Goal: Transaction & Acquisition: Purchase product/service

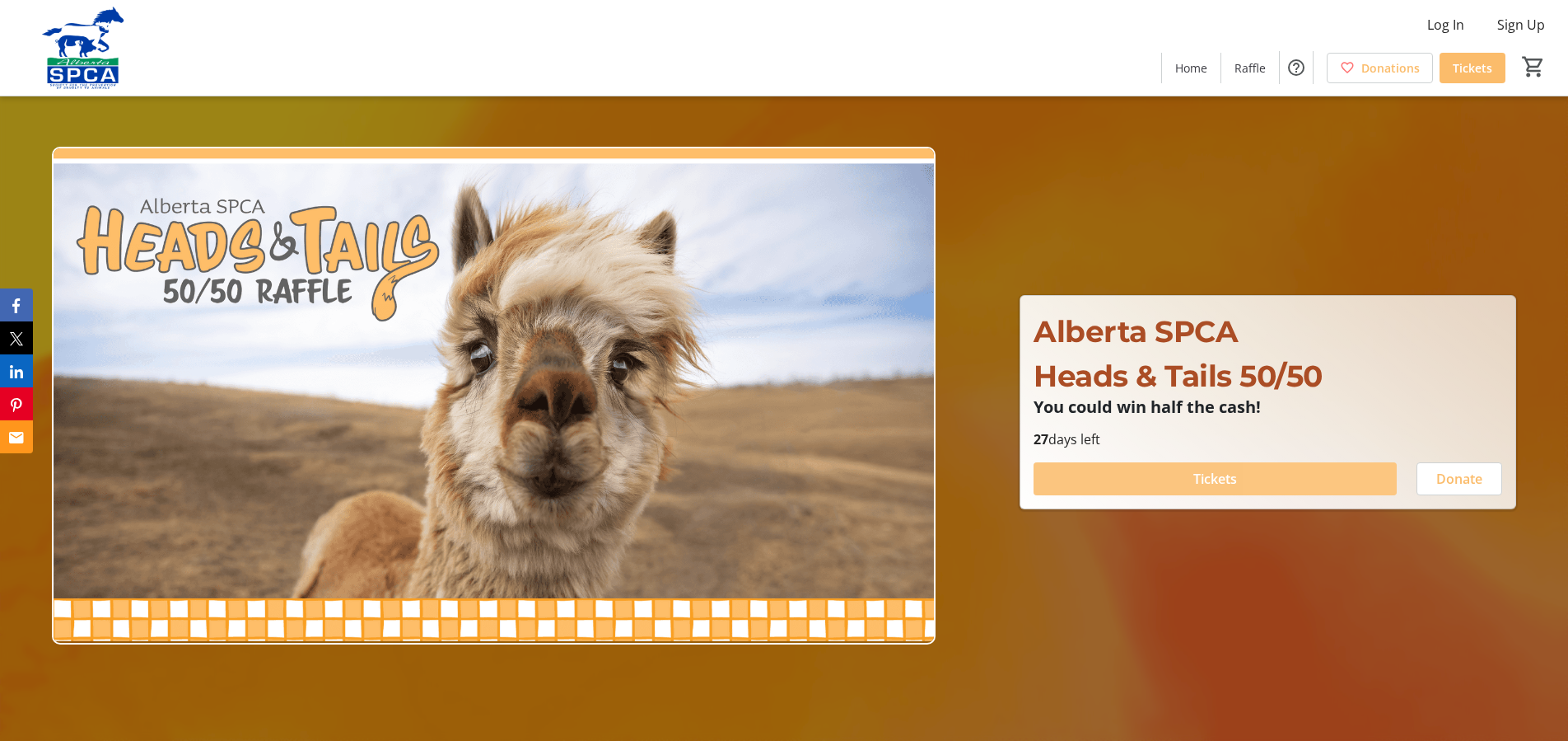
click at [1311, 477] on span at bounding box center [1215, 478] width 363 height 40
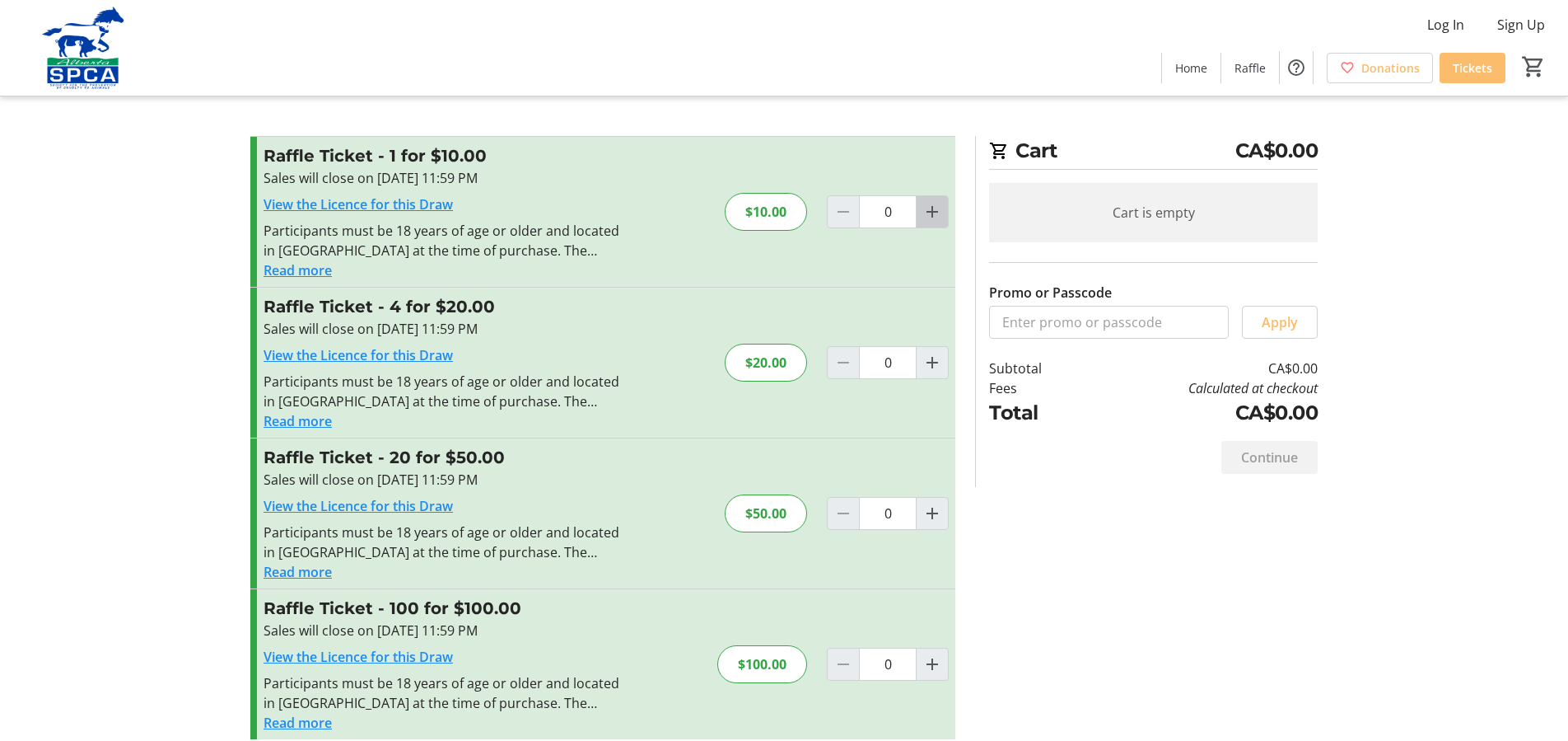
click at [935, 216] on mat-icon "Increment by one" at bounding box center [932, 211] width 19 height 19
type input "1"
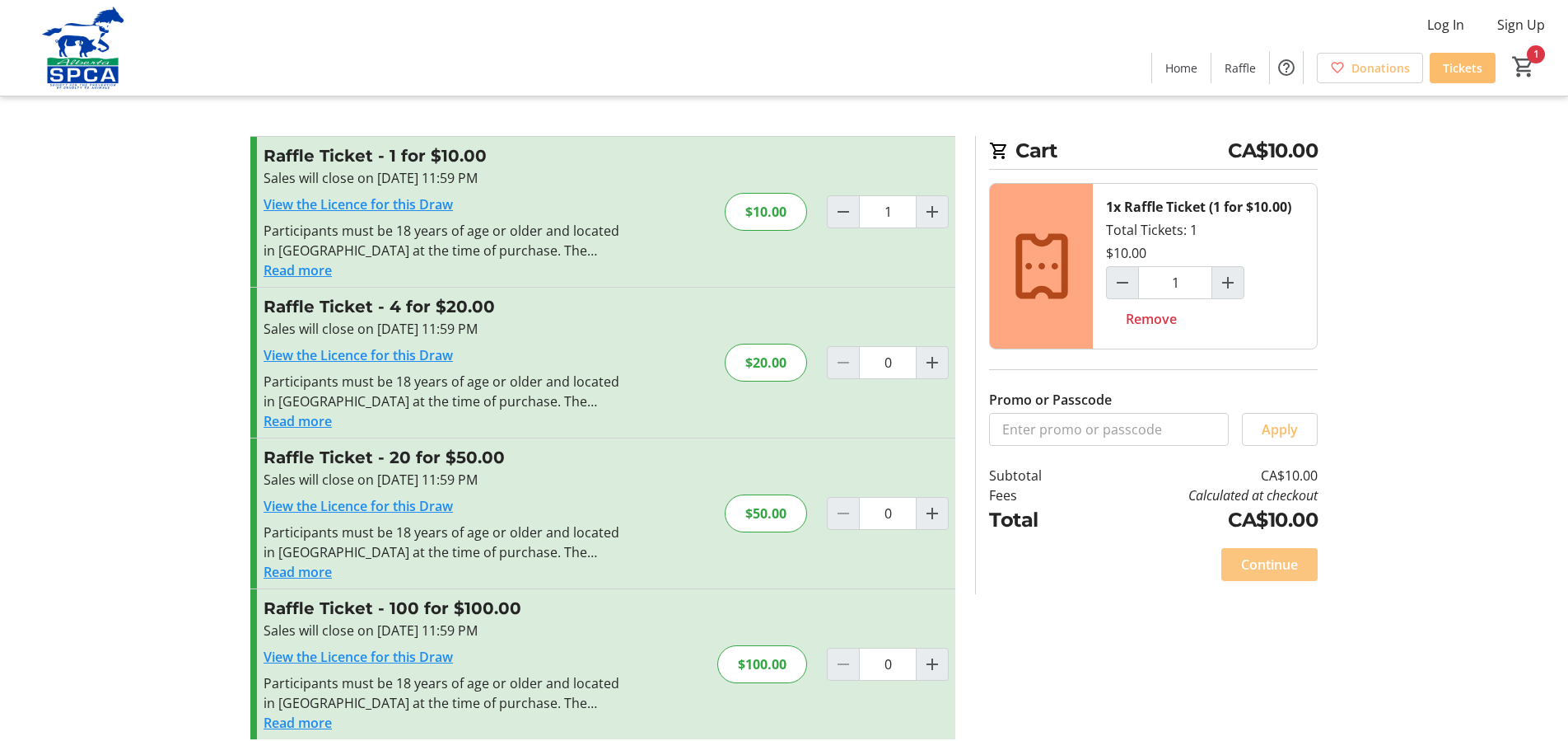
click at [1253, 575] on span at bounding box center [1269, 564] width 96 height 40
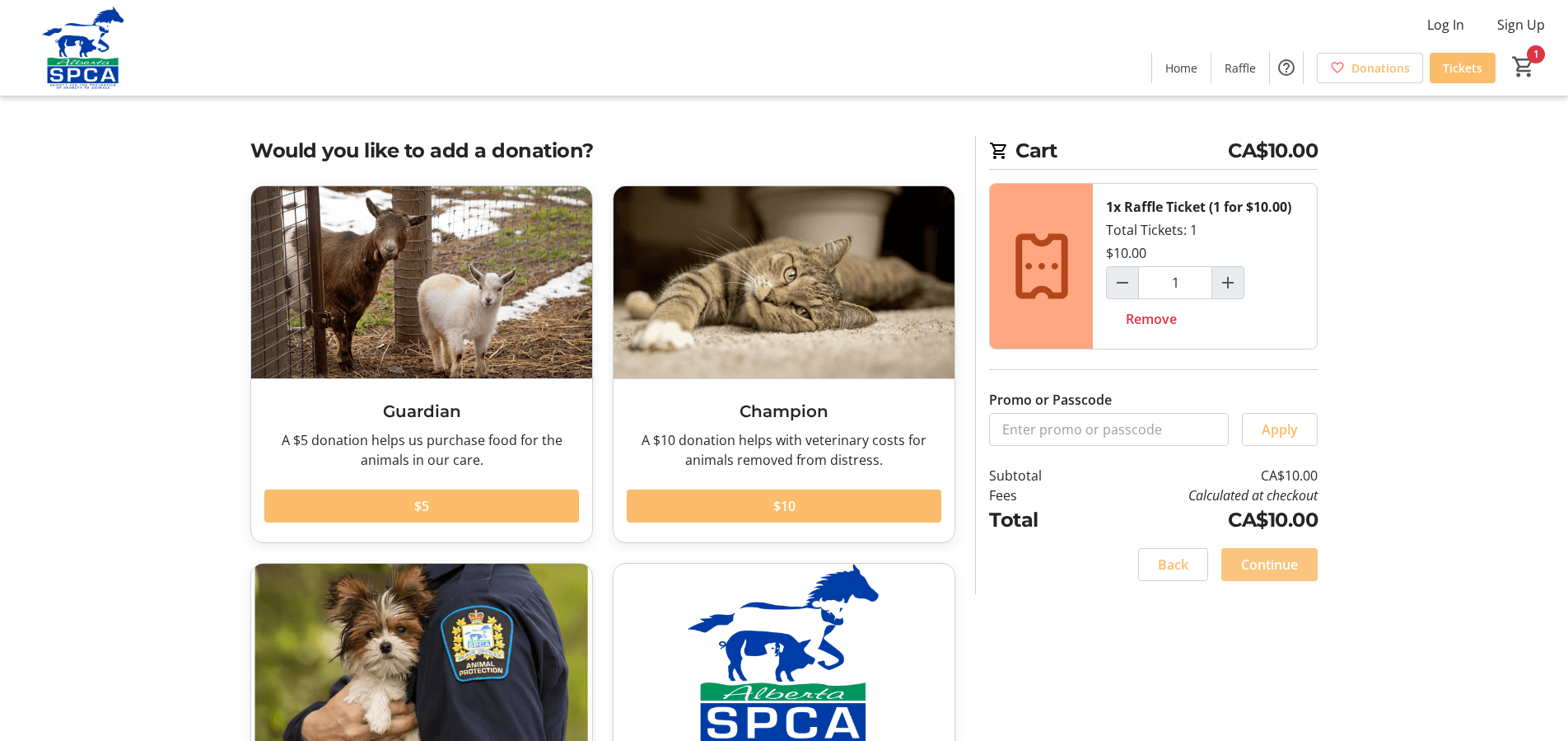
click at [1254, 575] on span at bounding box center [1269, 564] width 96 height 40
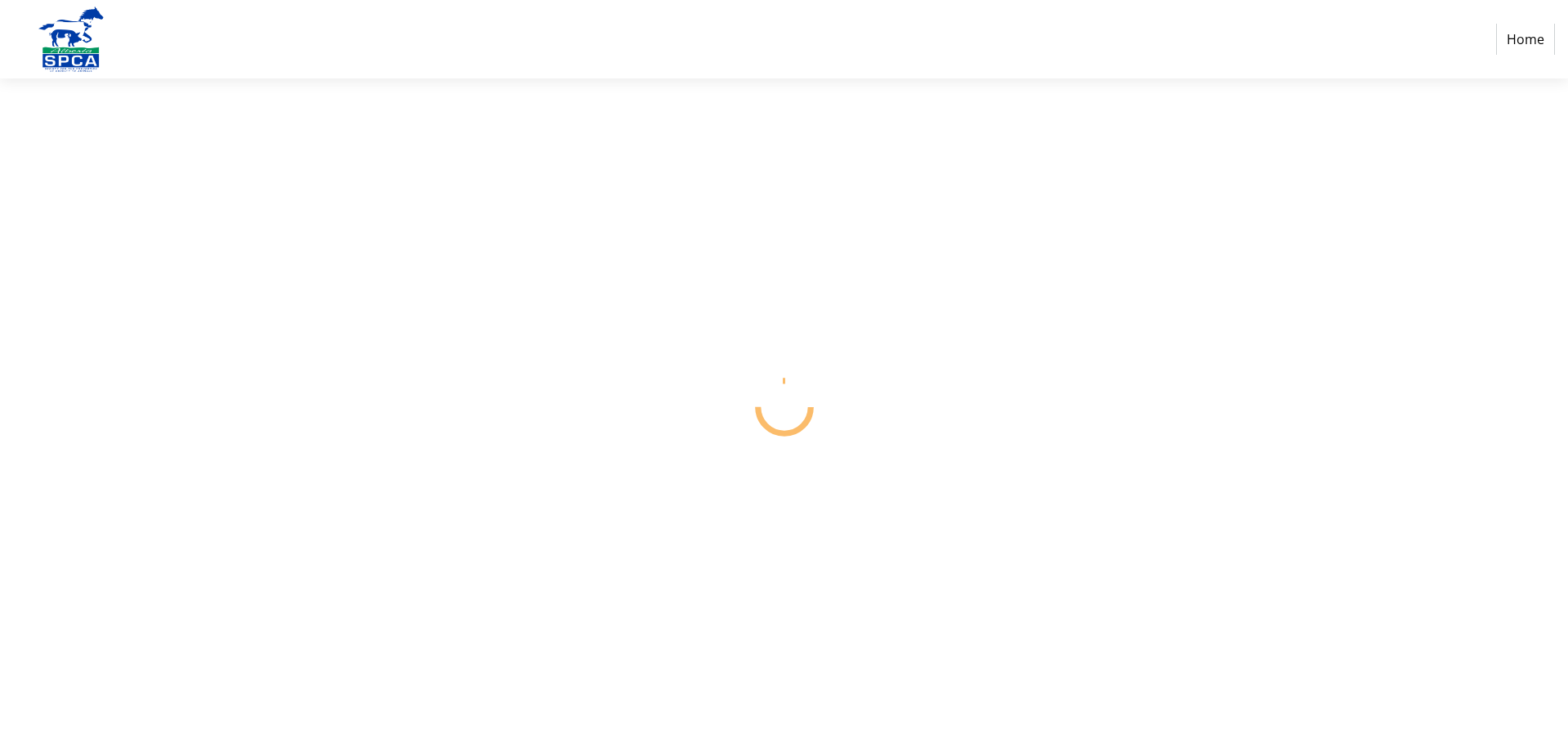
select select "CA"
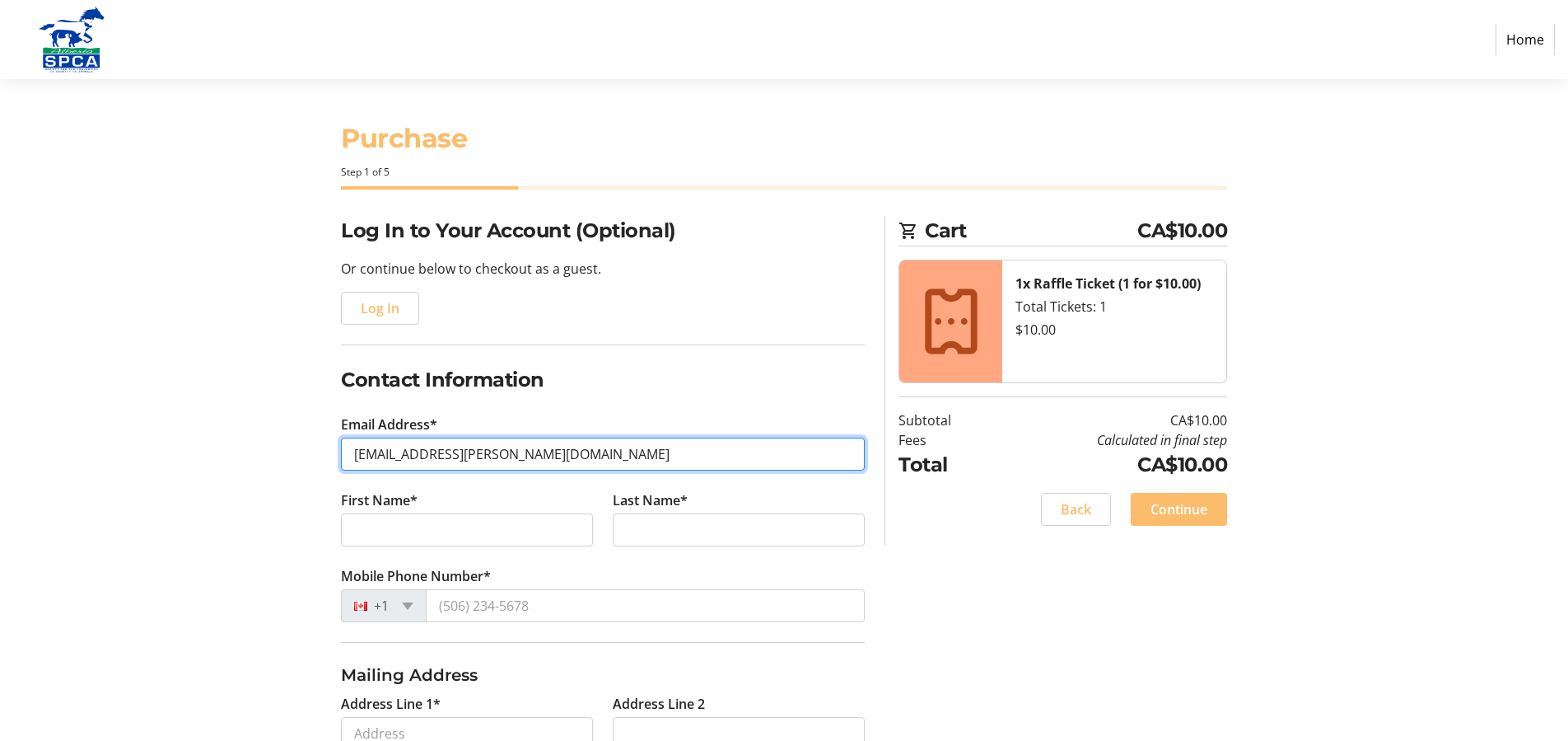
type input "[EMAIL_ADDRESS][PERSON_NAME][DOMAIN_NAME]"
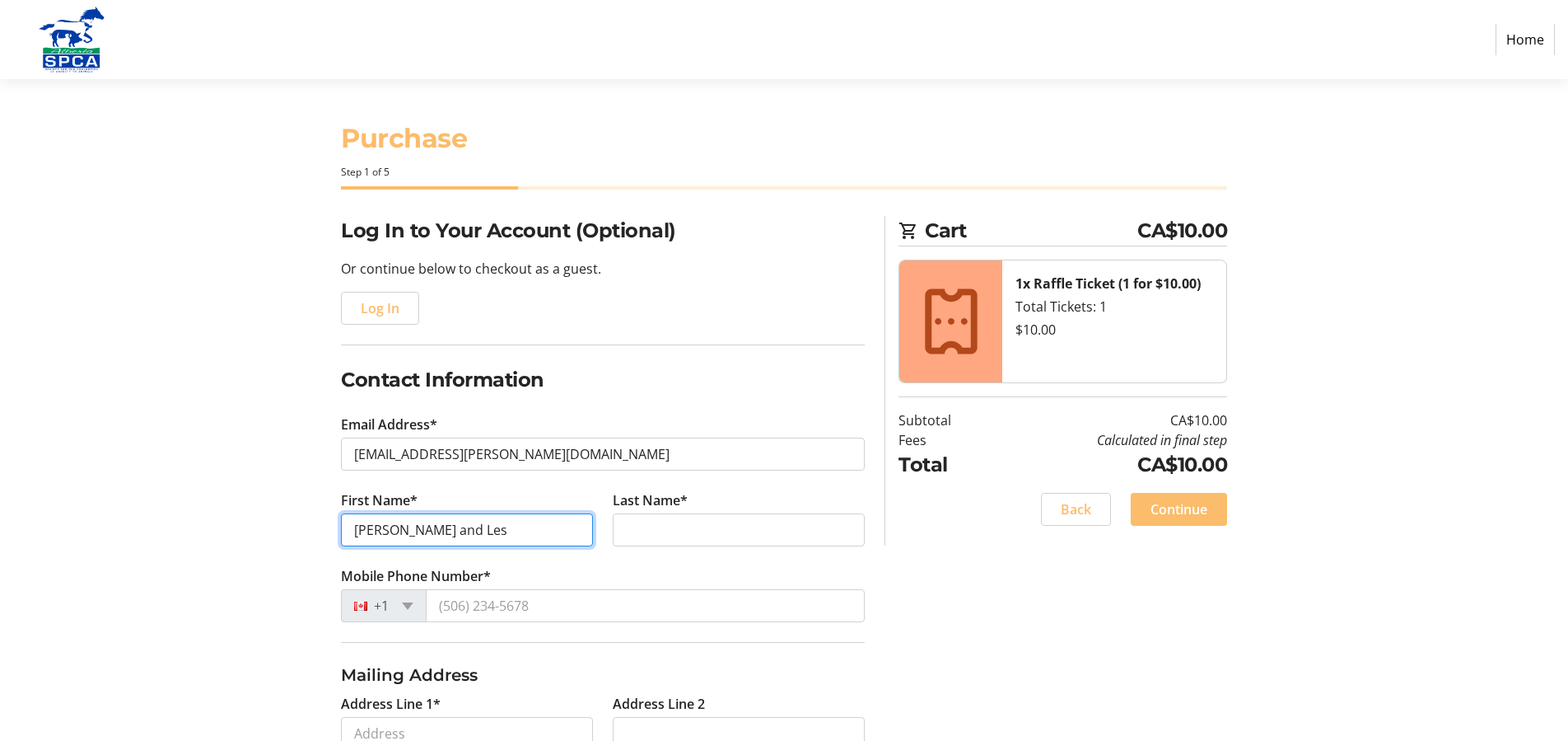
type input "[PERSON_NAME] and Les"
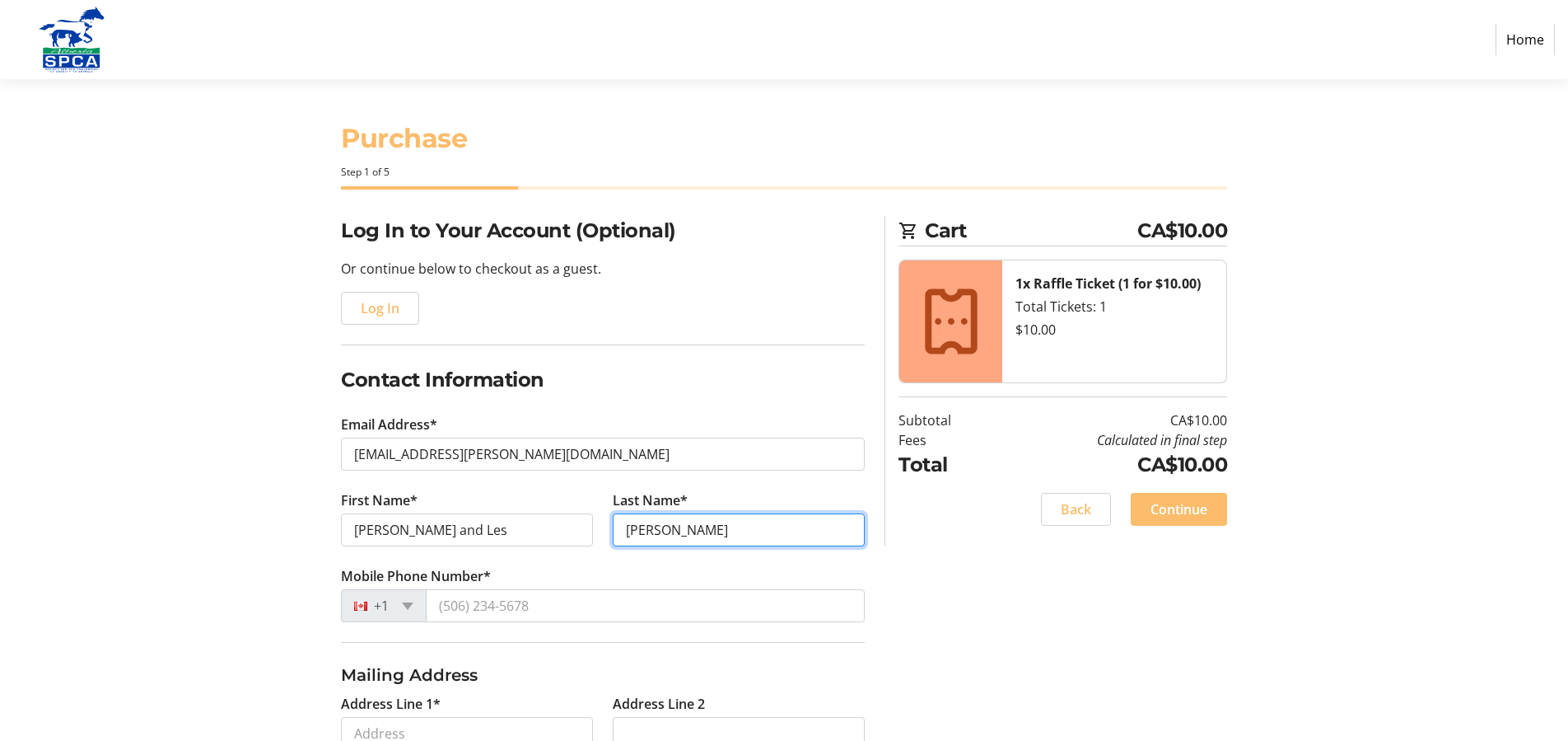
type input "[PERSON_NAME]"
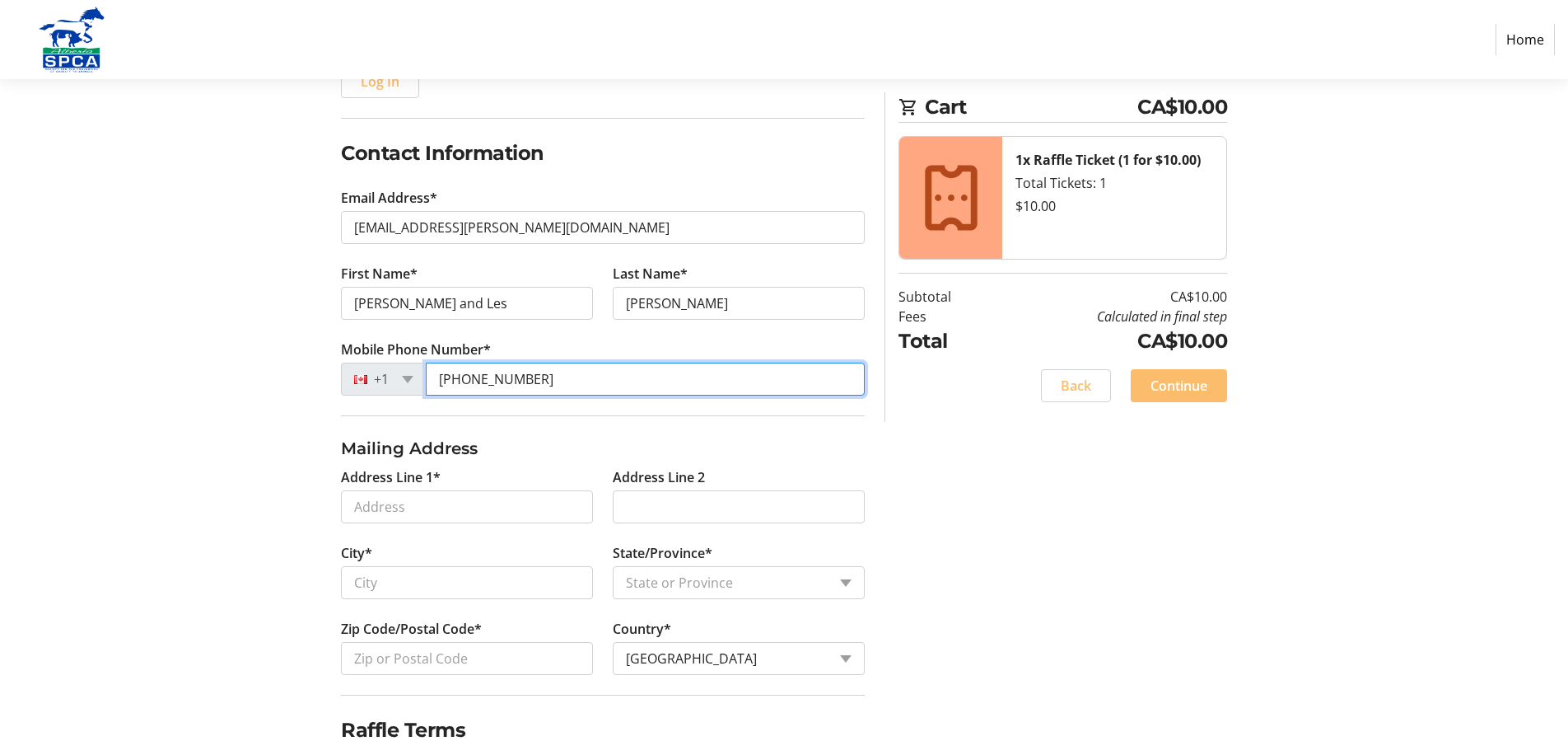
scroll to position [249, 0]
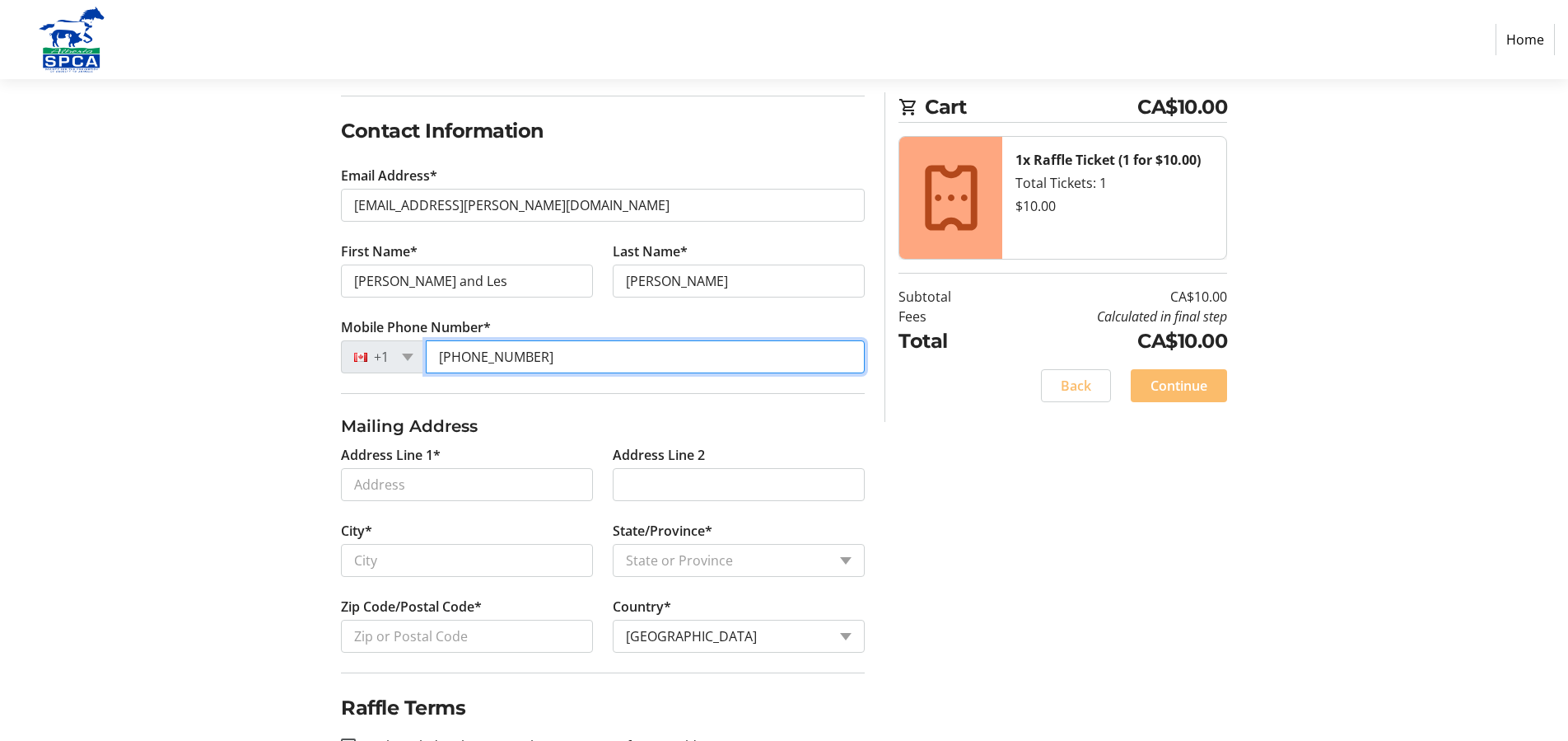
type input "[PHONE_NUMBER]"
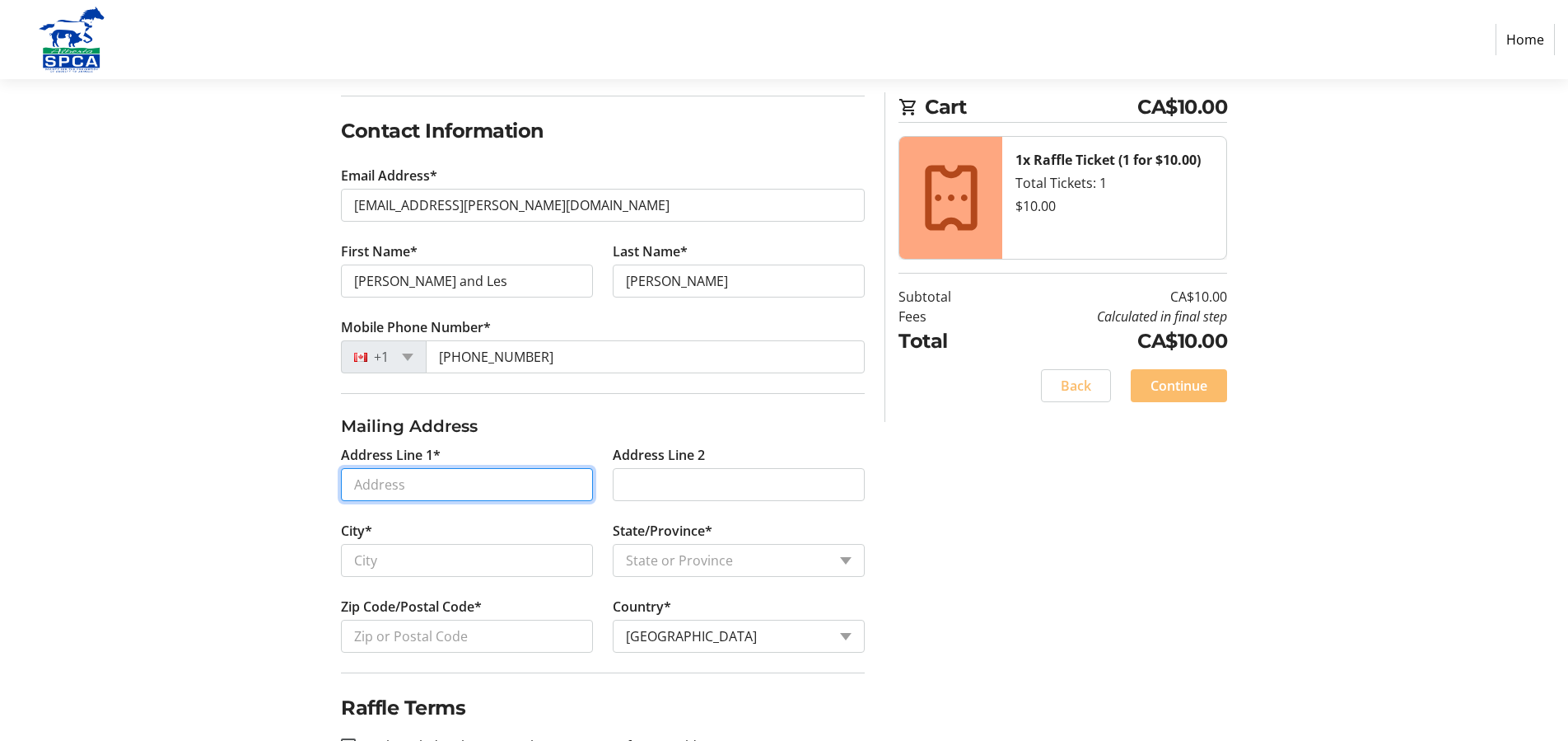
drag, startPoint x: 484, startPoint y: 491, endPoint x: 496, endPoint y: 488, distance: 12.4
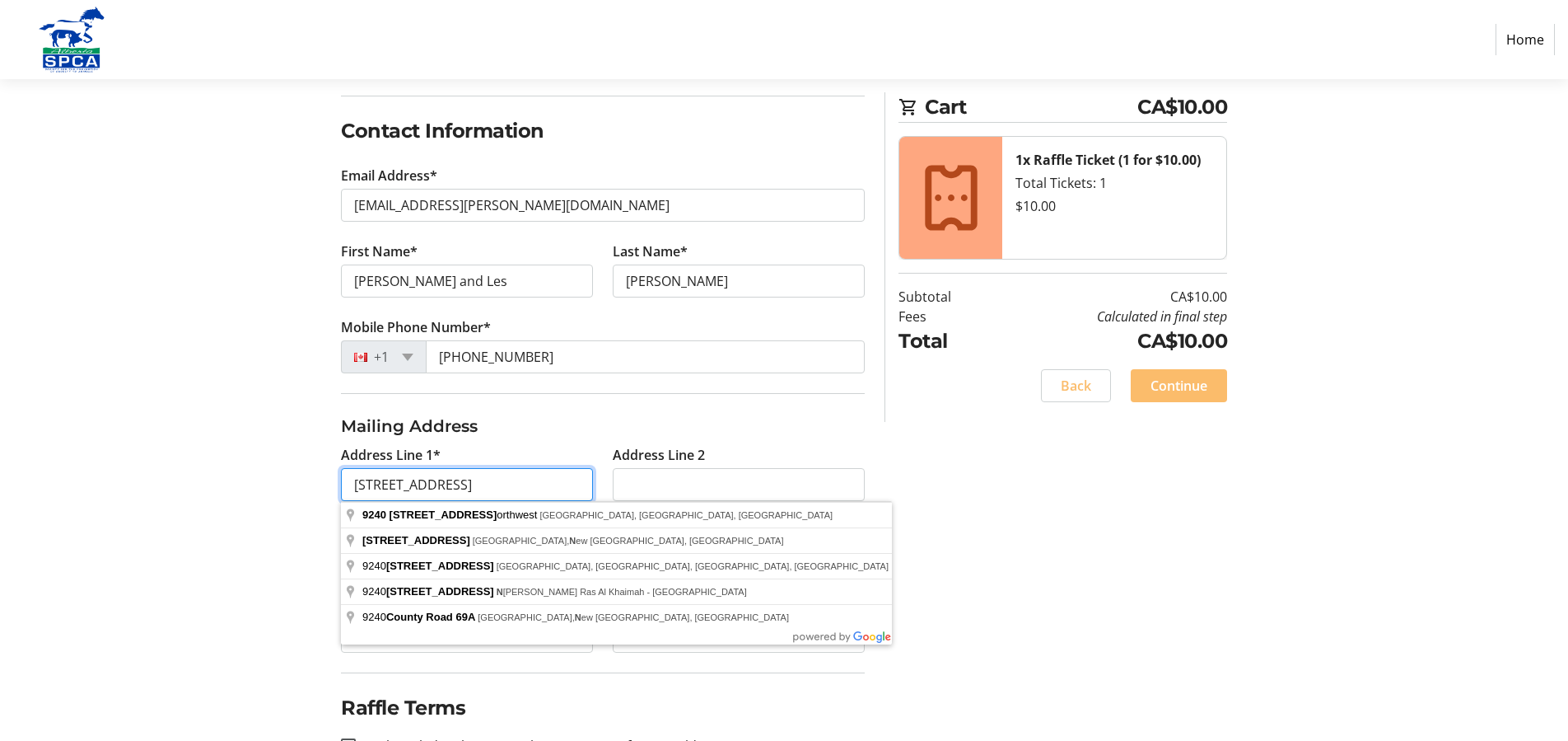
type input "[STREET_ADDRESS]"
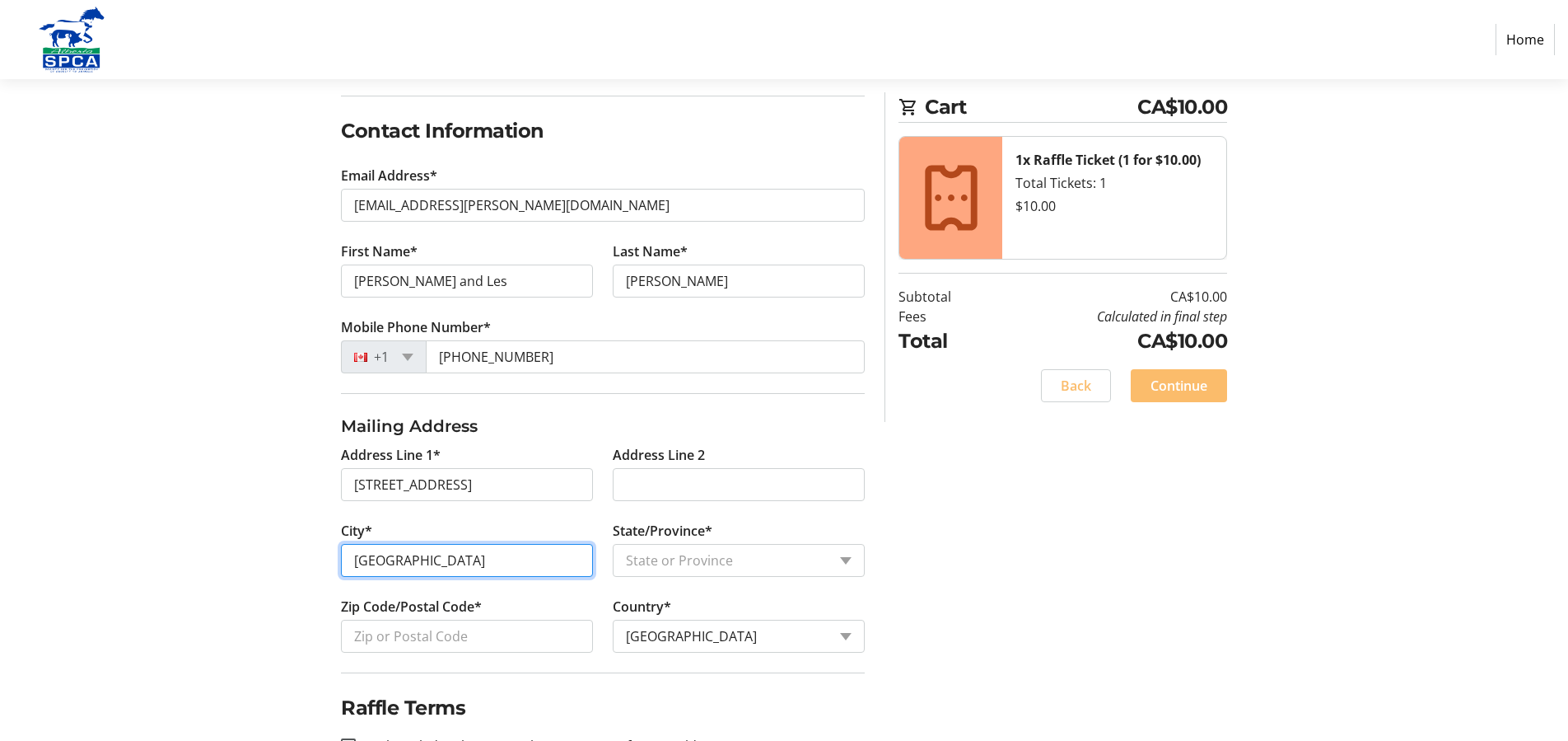
type input "[GEOGRAPHIC_DATA]"
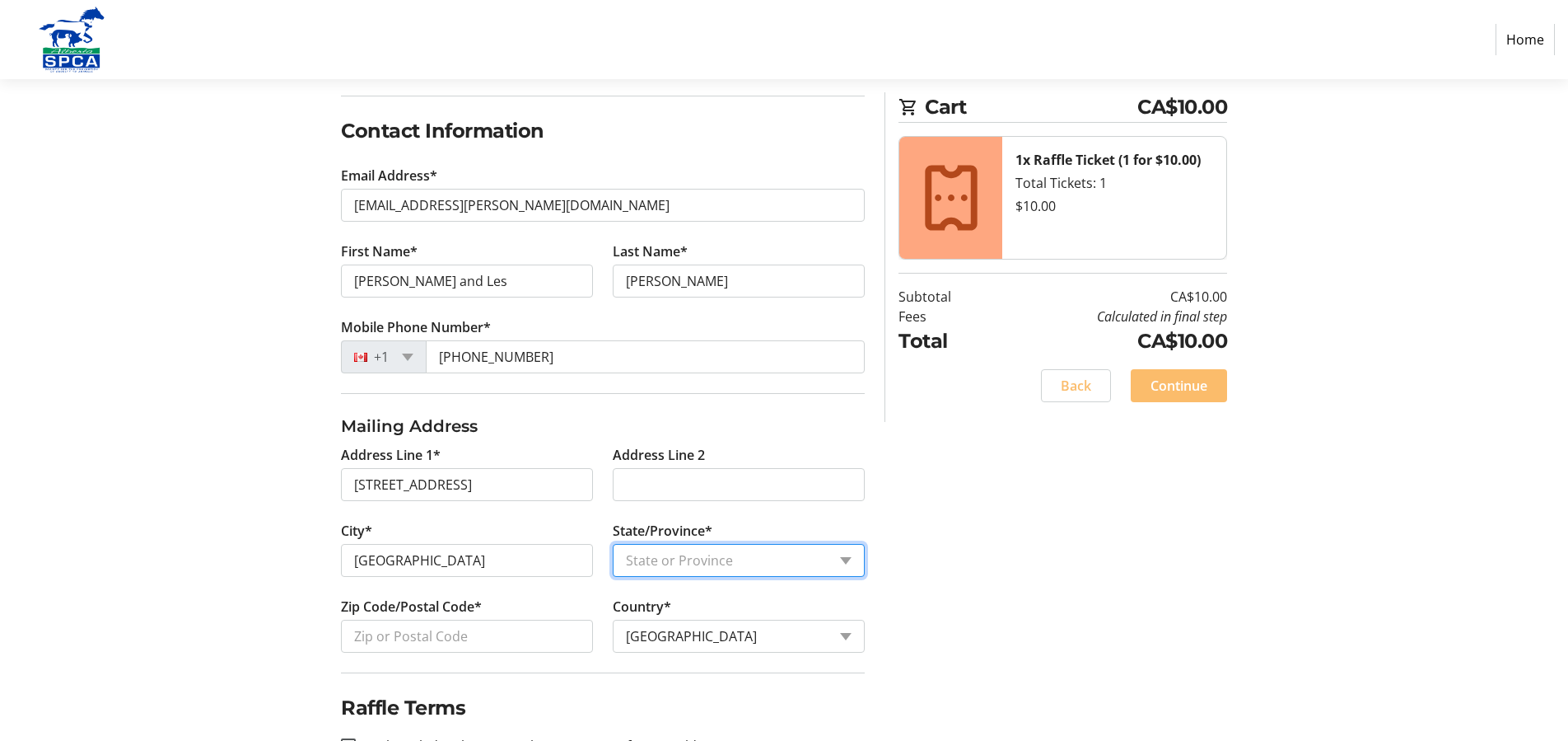
select select "AB"
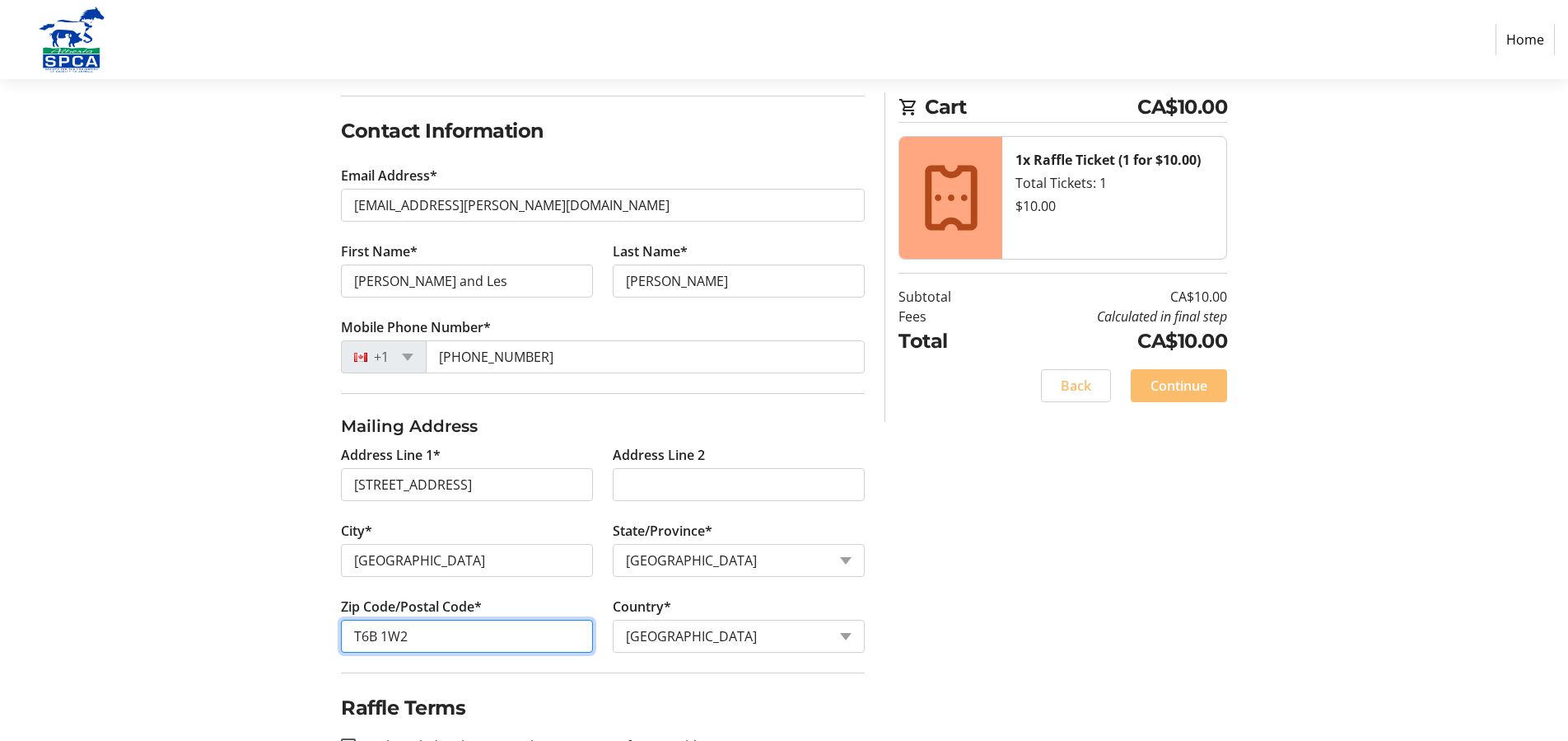
scroll to position [303, 0]
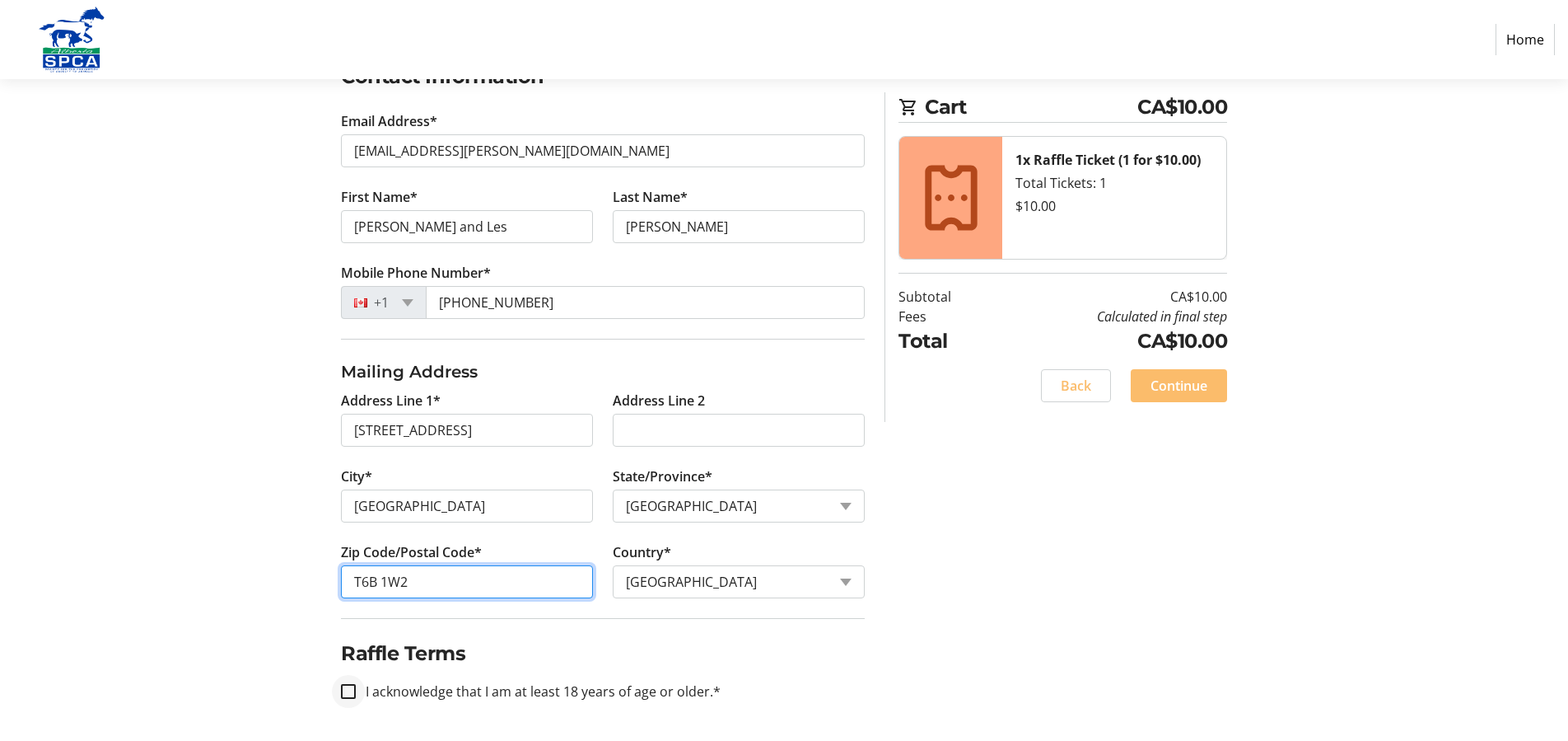
type input "T6B 1W2"
click at [351, 696] on input "I acknowledge that I am at least 18 years of age or older.*" at bounding box center [347, 690] width 15 height 15
checkbox input "true"
click at [1182, 389] on span "Continue" at bounding box center [1179, 386] width 56 height 19
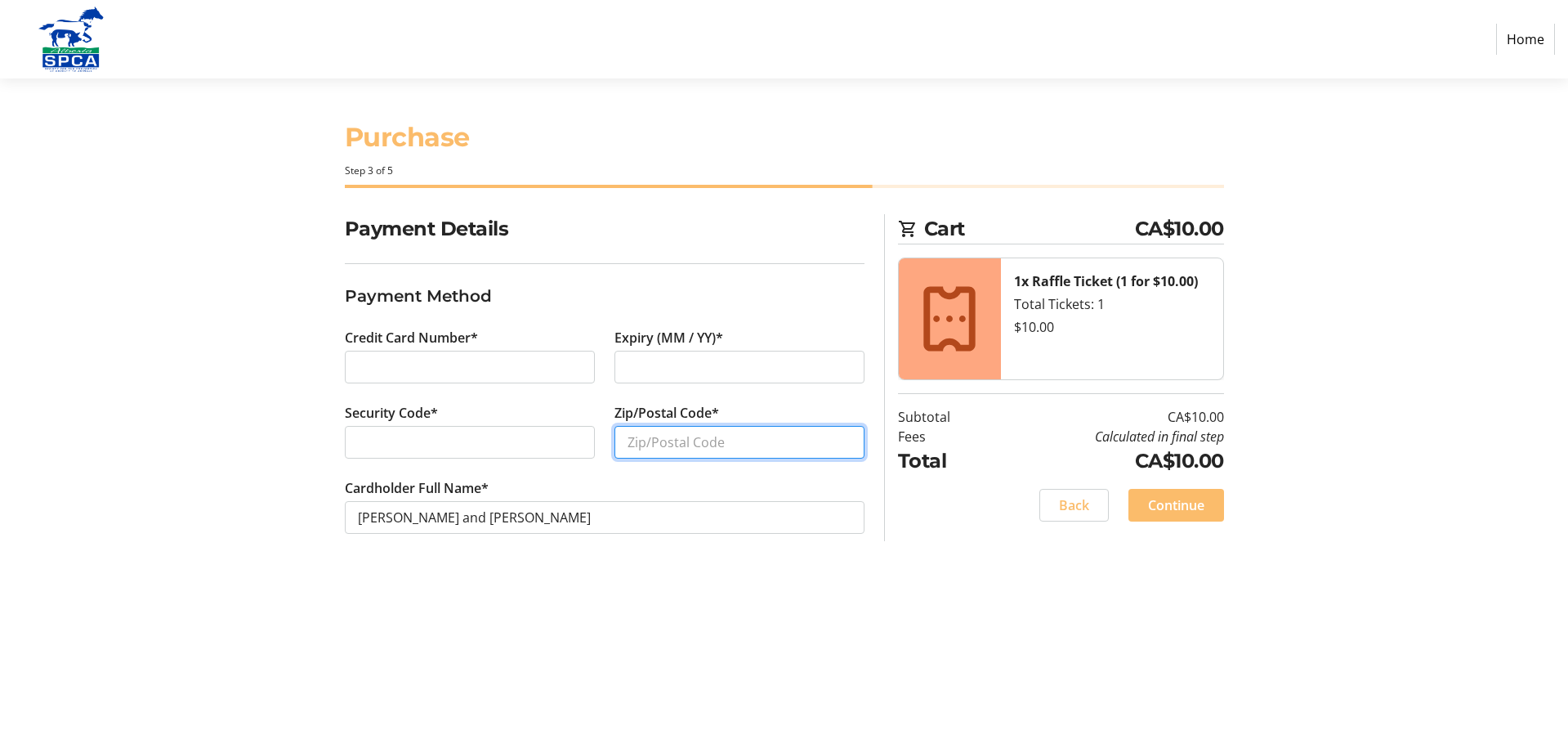
type input "Y"
type input "T6B 1W2"
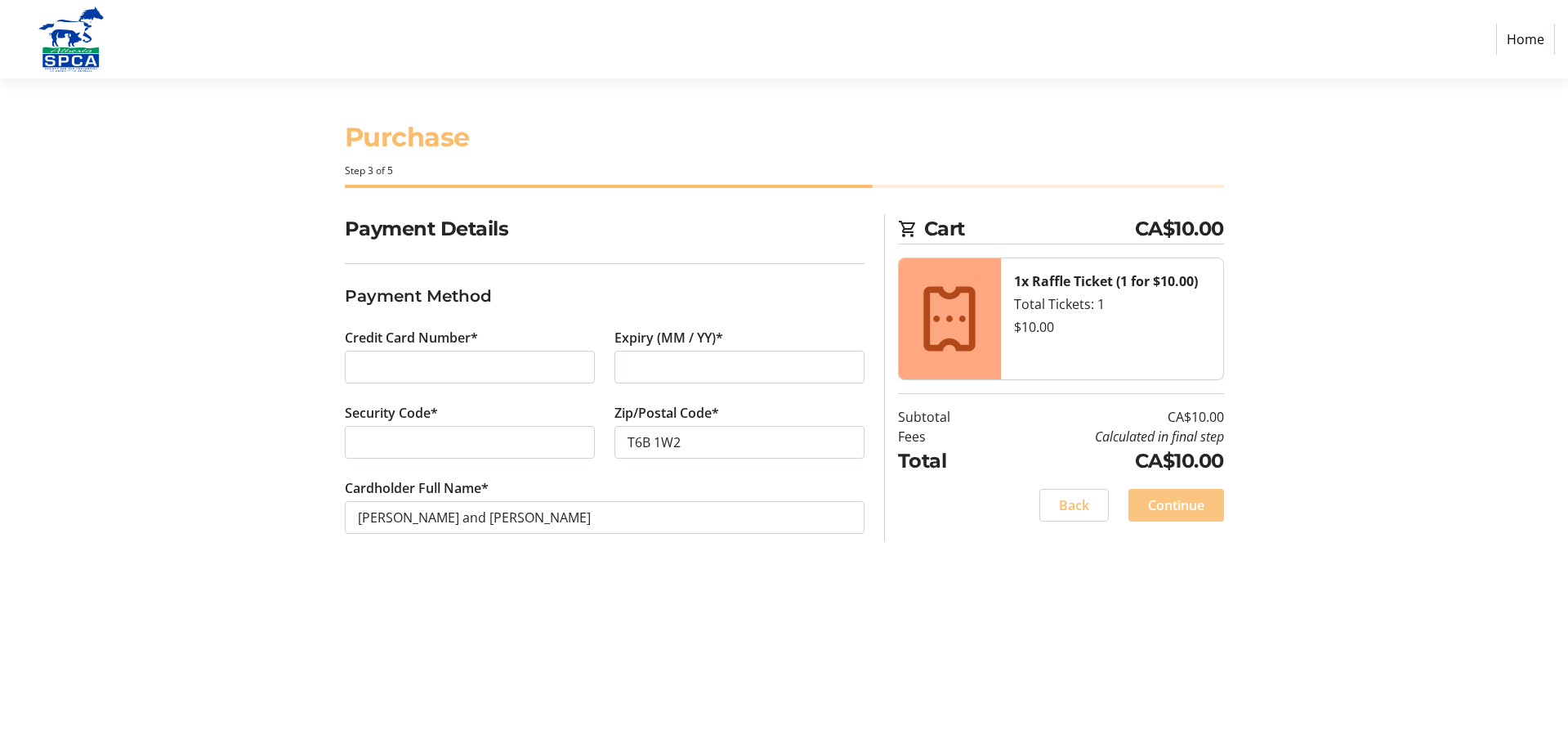
click at [1152, 512] on span "Continue" at bounding box center [1176, 505] width 56 height 19
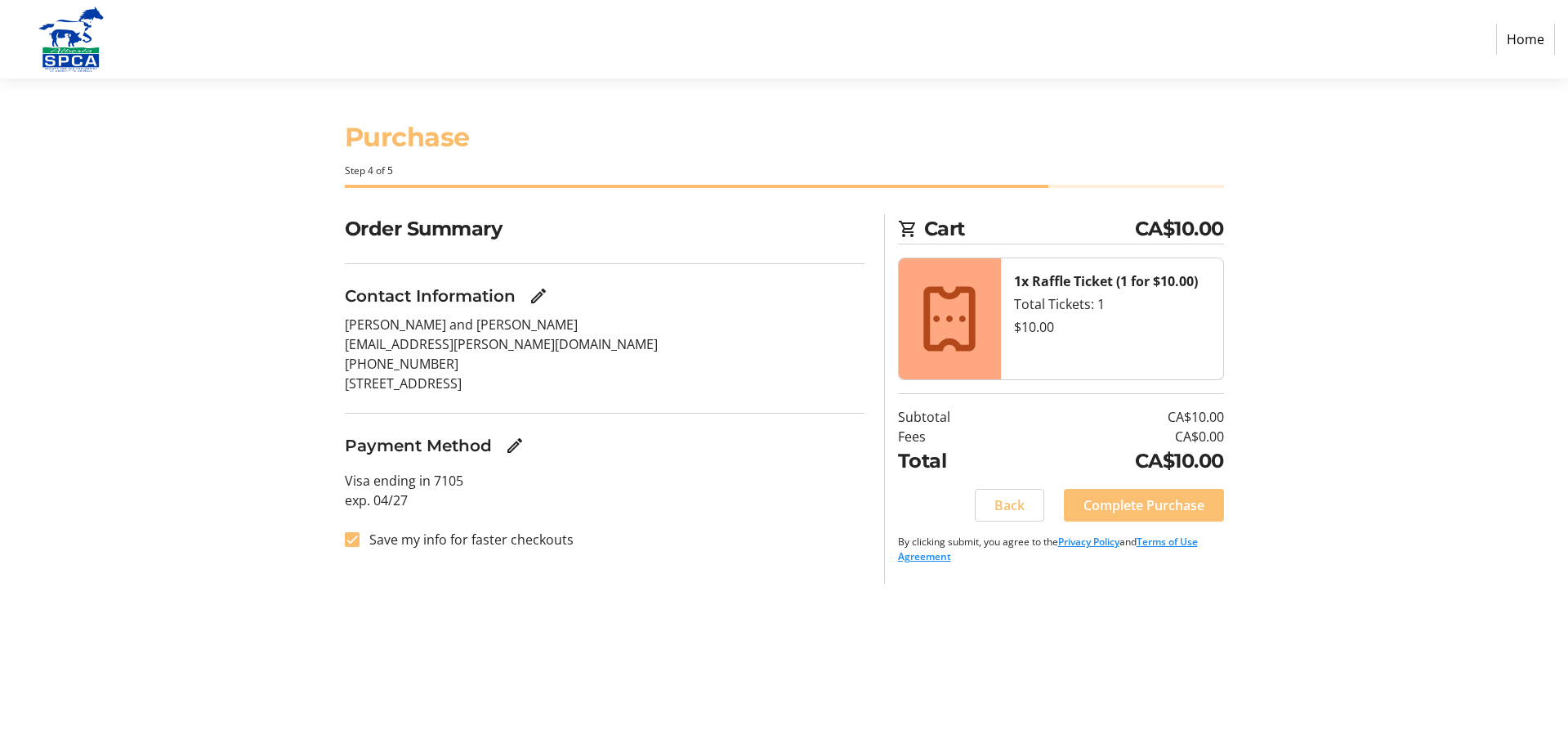
click at [1173, 513] on span "Complete Purchase" at bounding box center [1143, 505] width 121 height 19
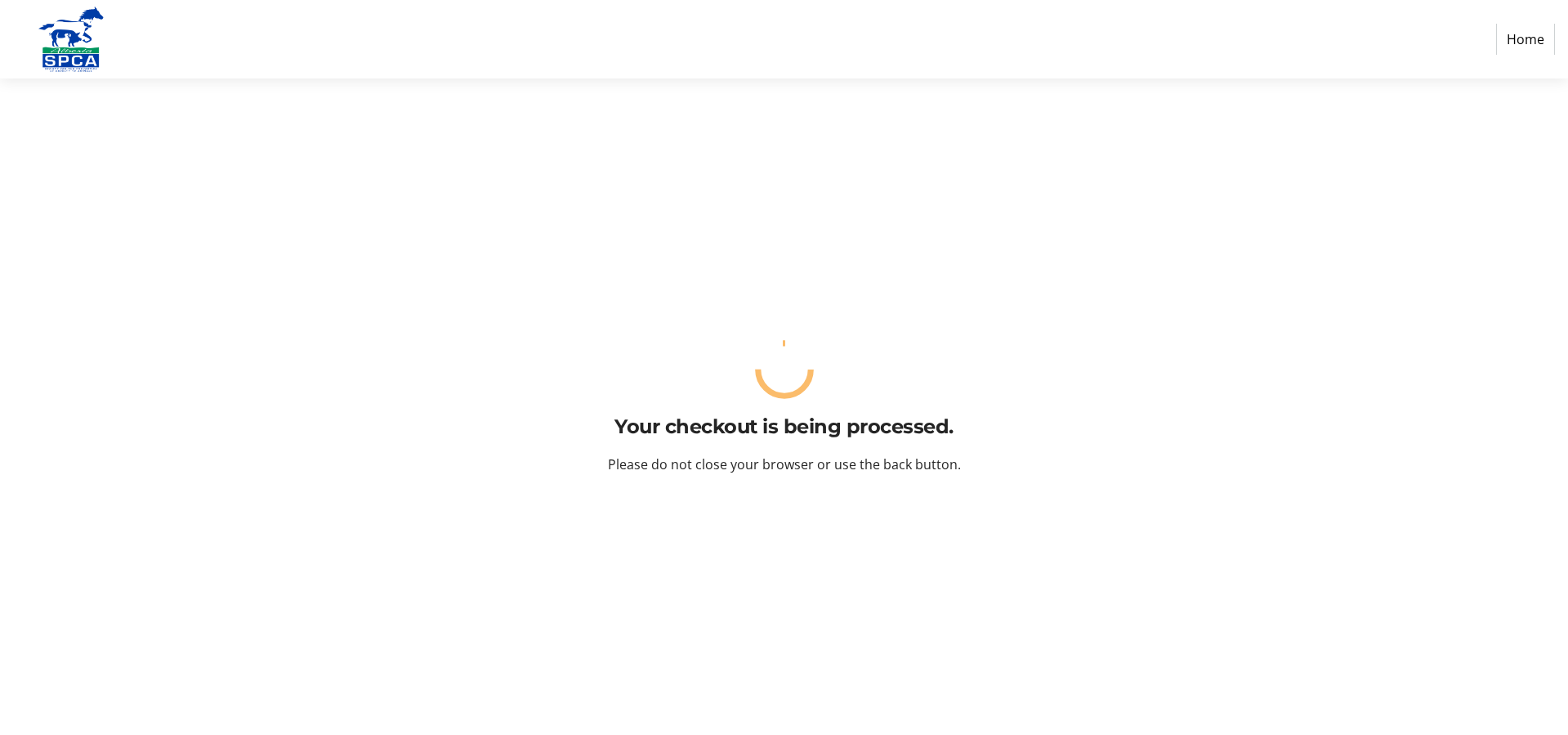
scroll to position [1, 0]
